Goal: Task Accomplishment & Management: Use online tool/utility

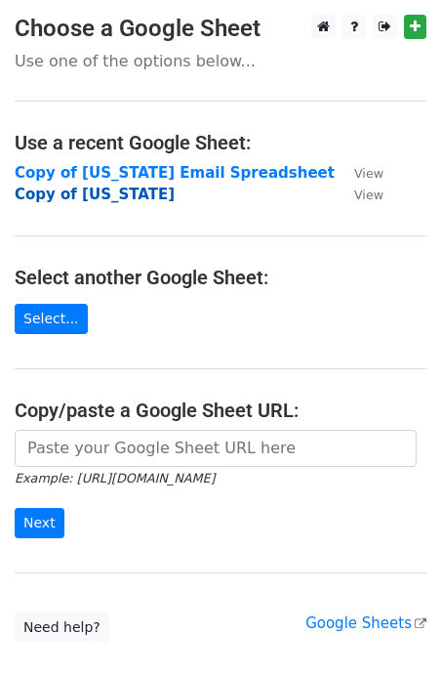
click at [77, 196] on strong "Copy of [US_STATE]" at bounding box center [95, 195] width 160 height 18
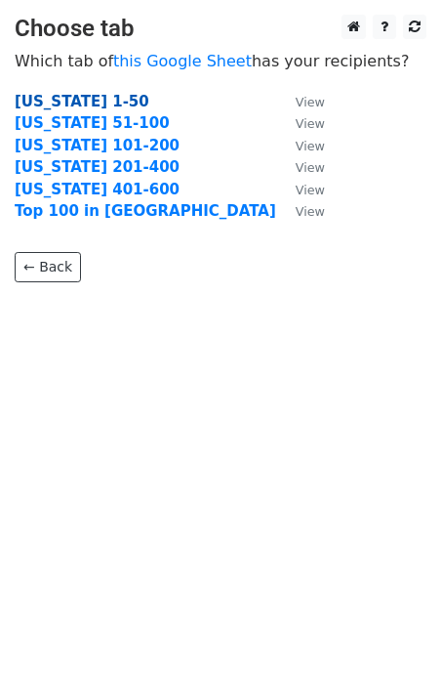
click at [80, 102] on strong "Texas 1-50" at bounding box center [82, 102] width 135 height 18
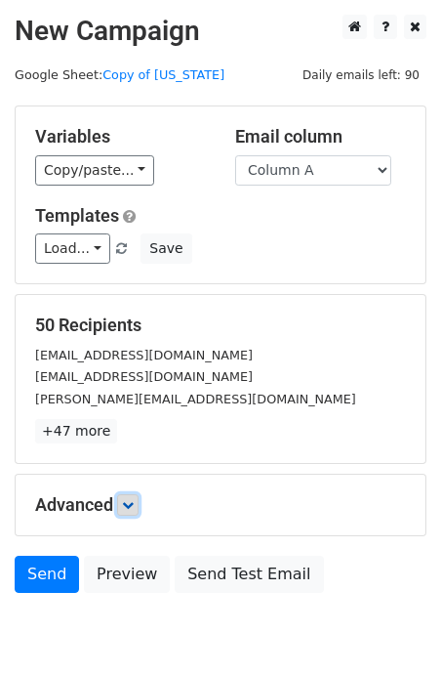
click at [134, 504] on icon at bounding box center [128, 505] width 12 height 12
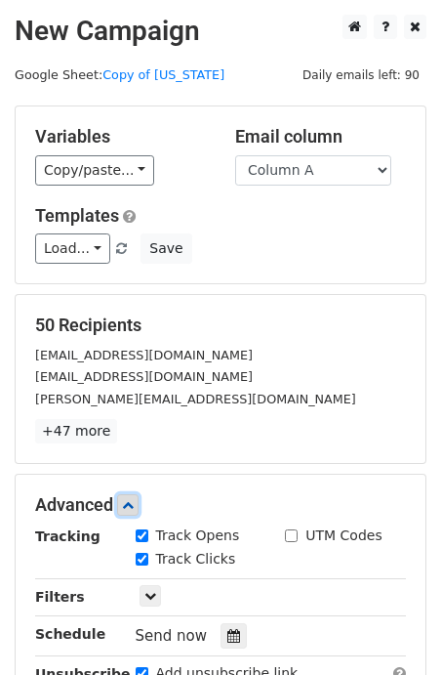
click at [134, 503] on icon at bounding box center [128, 505] width 12 height 12
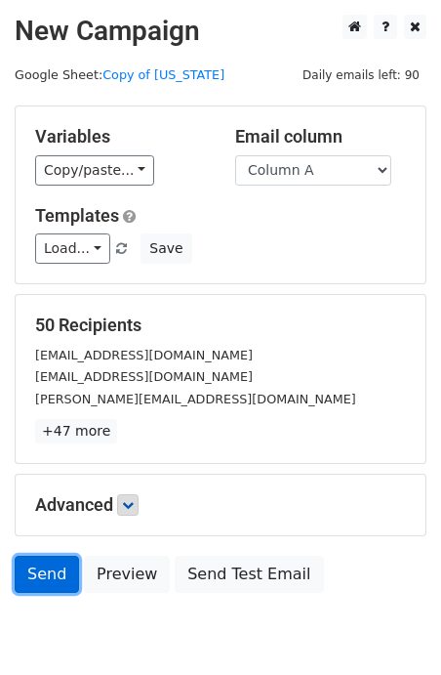
click at [45, 575] on link "Send" at bounding box center [47, 574] width 64 height 37
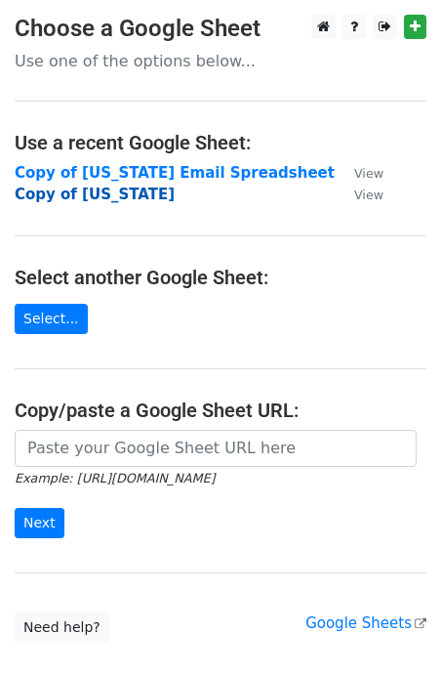
click at [89, 200] on strong "Copy of [US_STATE]" at bounding box center [95, 195] width 160 height 18
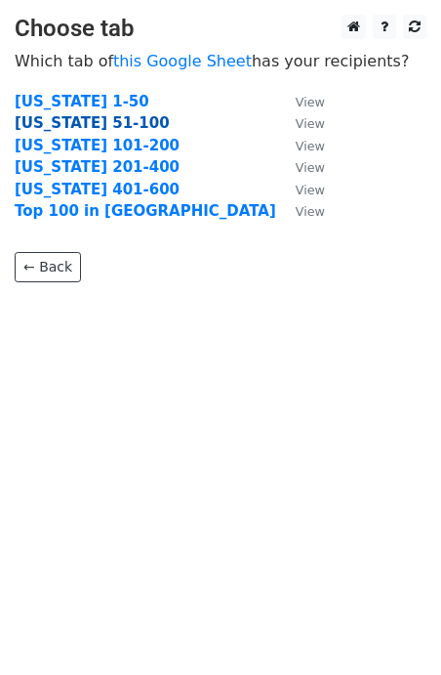
click at [83, 123] on strong "Texas 51-100" at bounding box center [92, 123] width 155 height 18
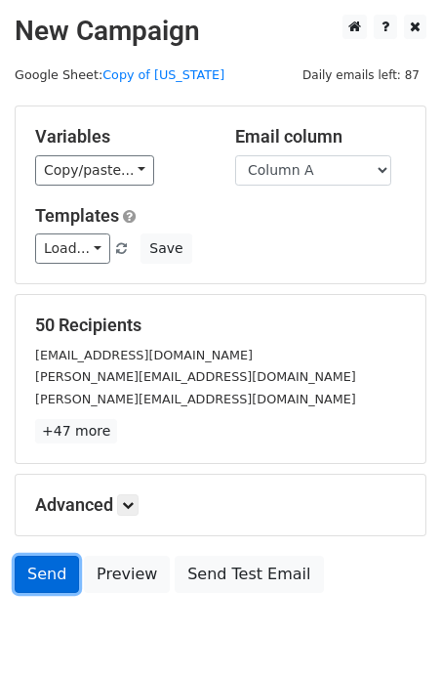
click at [44, 574] on link "Send" at bounding box center [47, 574] width 64 height 37
